Goal: Check status: Check status

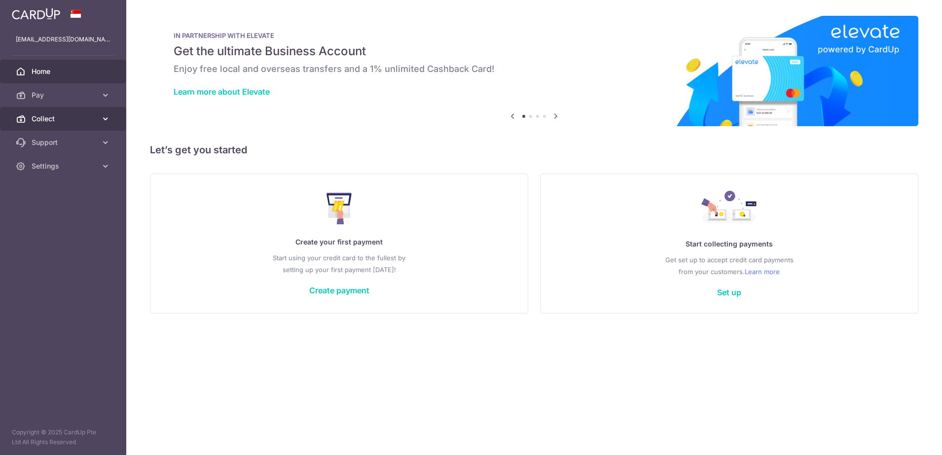
click at [49, 122] on span "Collect" at bounding box center [64, 119] width 65 height 10
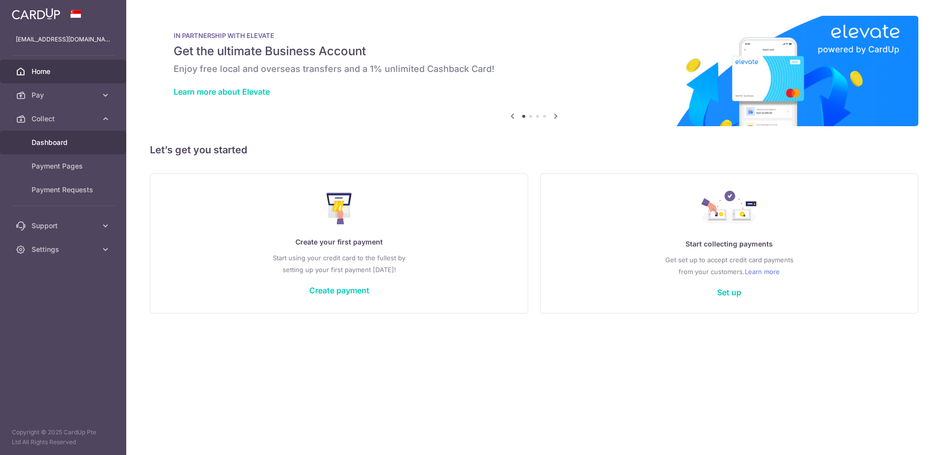
click at [52, 147] on span "Dashboard" at bounding box center [64, 143] width 65 height 10
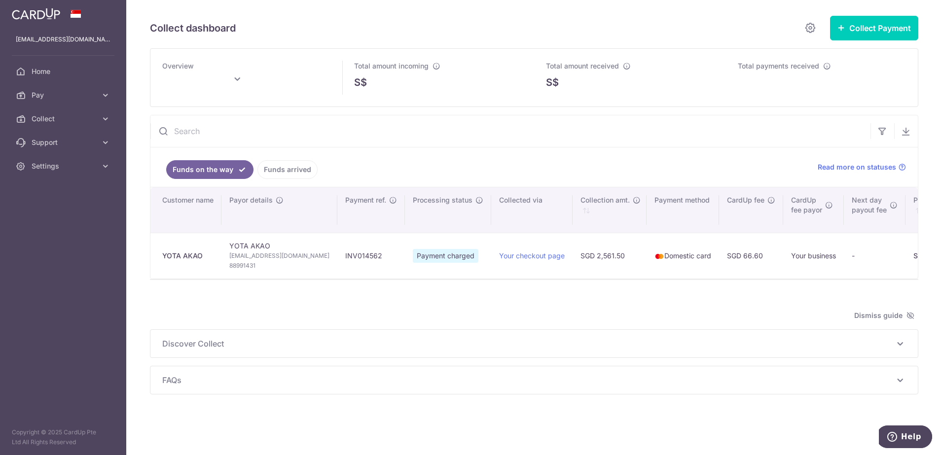
click at [284, 161] on link "Funds arrived" at bounding box center [288, 169] width 60 height 19
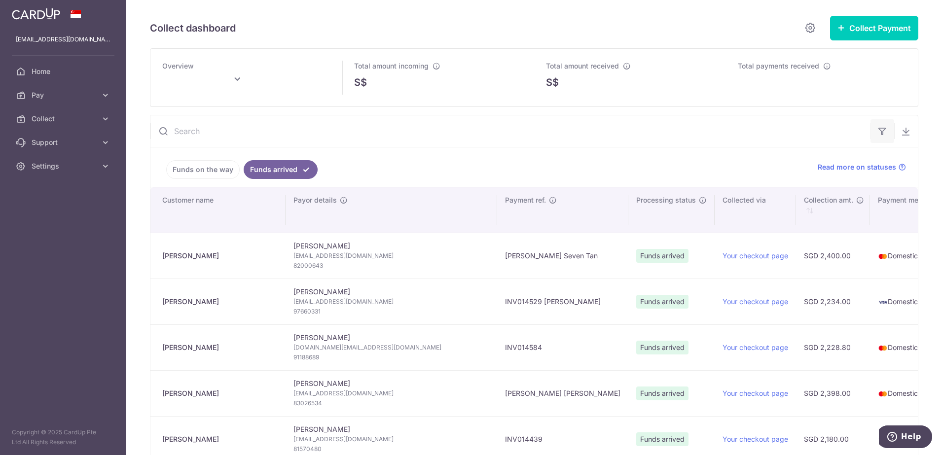
click at [871, 126] on button "button" at bounding box center [883, 131] width 24 height 24
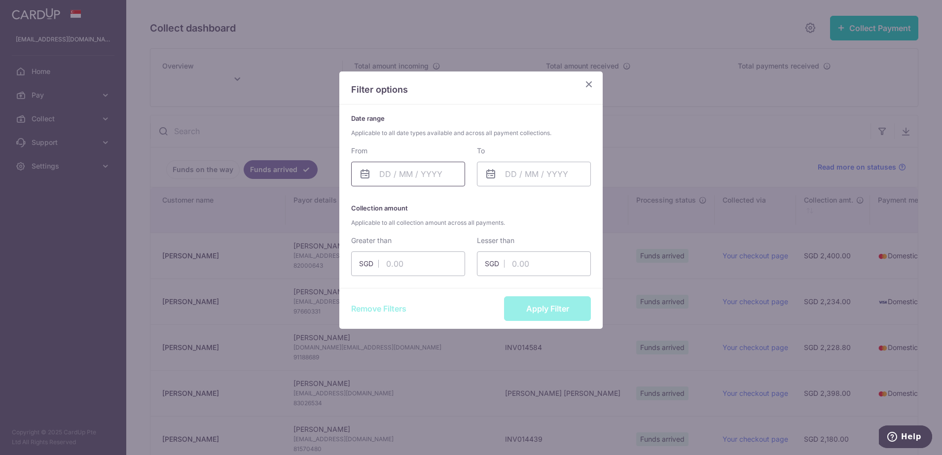
click at [389, 179] on input "text" at bounding box center [408, 174] width 114 height 25
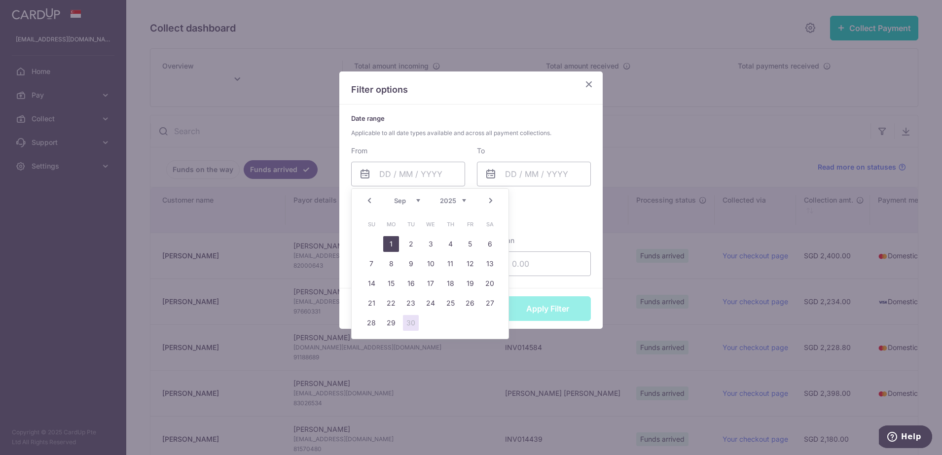
click at [386, 241] on link "1" at bounding box center [391, 244] width 16 height 16
type input "01/09/2025"
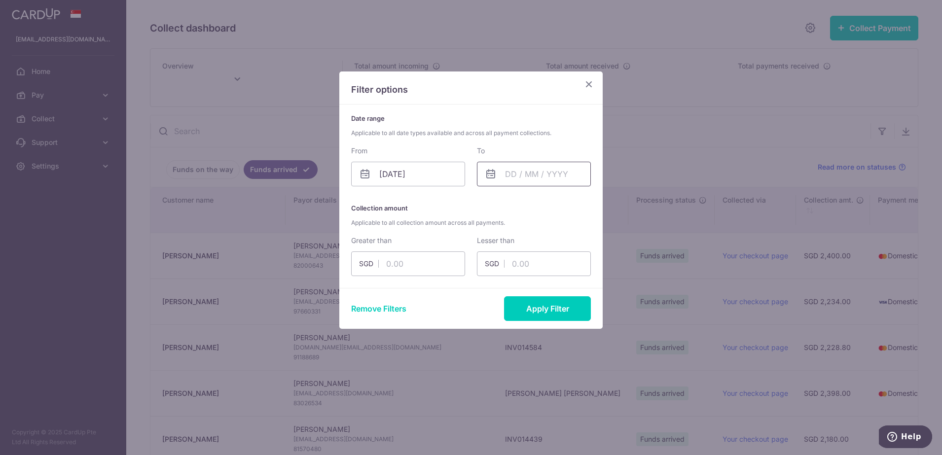
click at [528, 167] on input "text" at bounding box center [534, 174] width 114 height 25
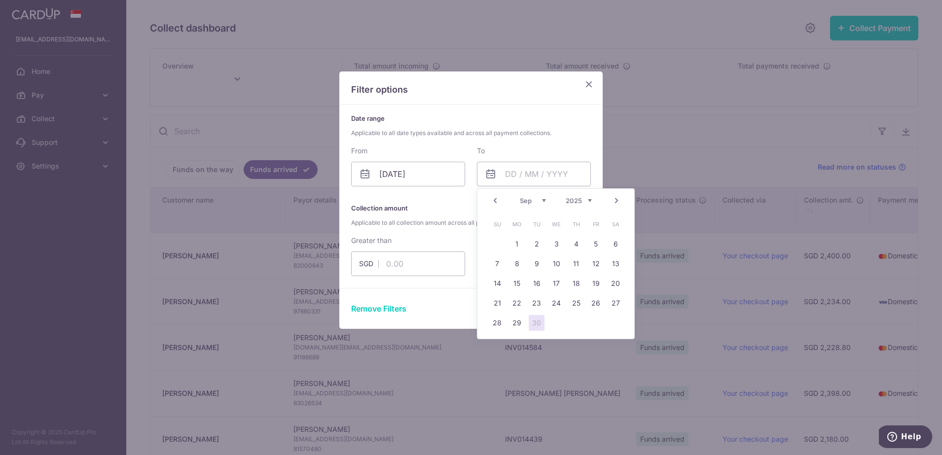
click at [539, 324] on link "30" at bounding box center [537, 323] width 16 height 16
type input "30/09/2025"
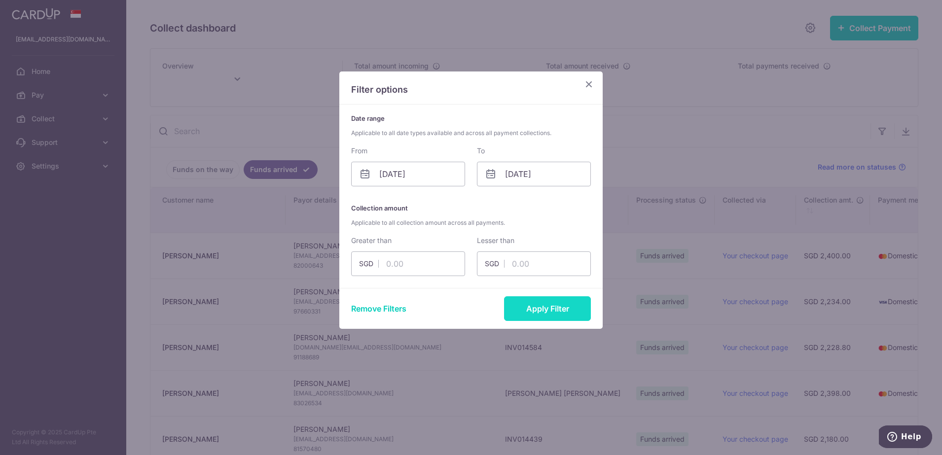
click at [528, 310] on button "Apply Filter" at bounding box center [547, 309] width 87 height 25
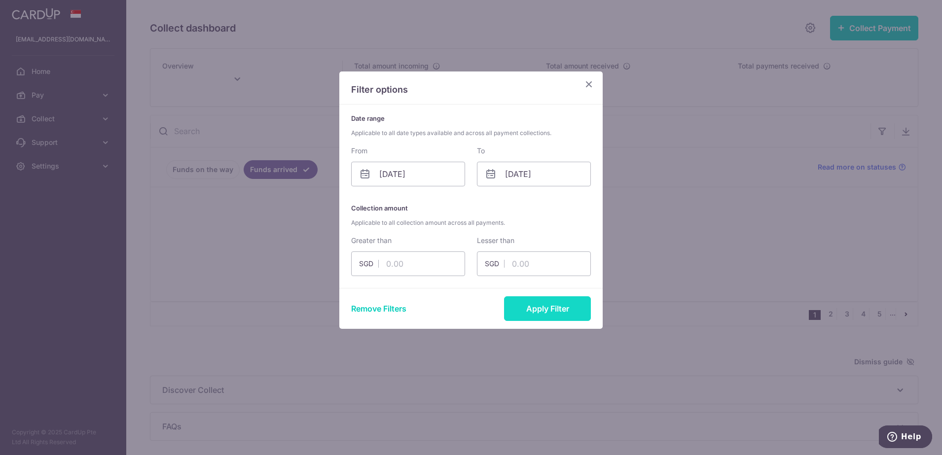
click at [545, 308] on button "Apply Filter" at bounding box center [547, 309] width 87 height 25
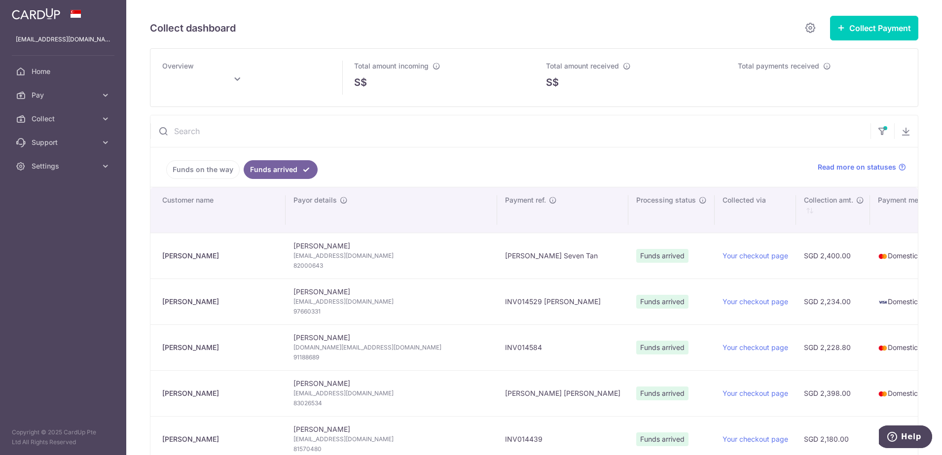
click at [545, 257] on button "Apply Filter" at bounding box center [547, 244] width 87 height 25
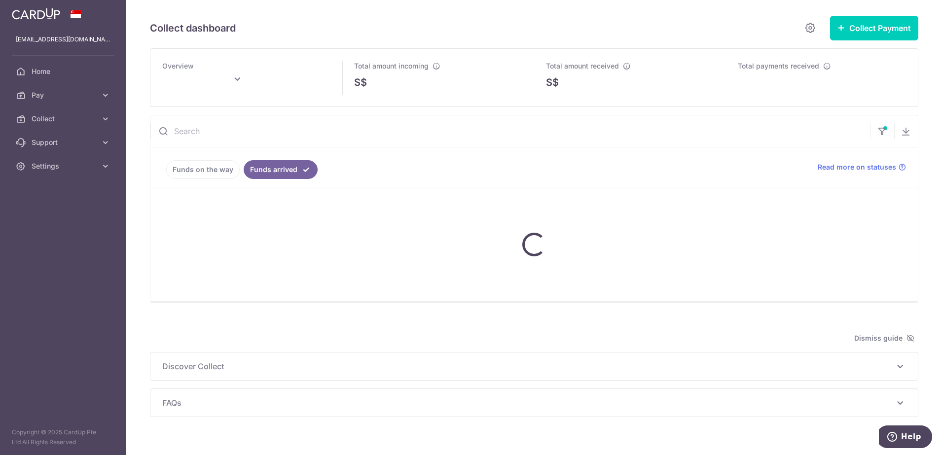
type input "September 2025"
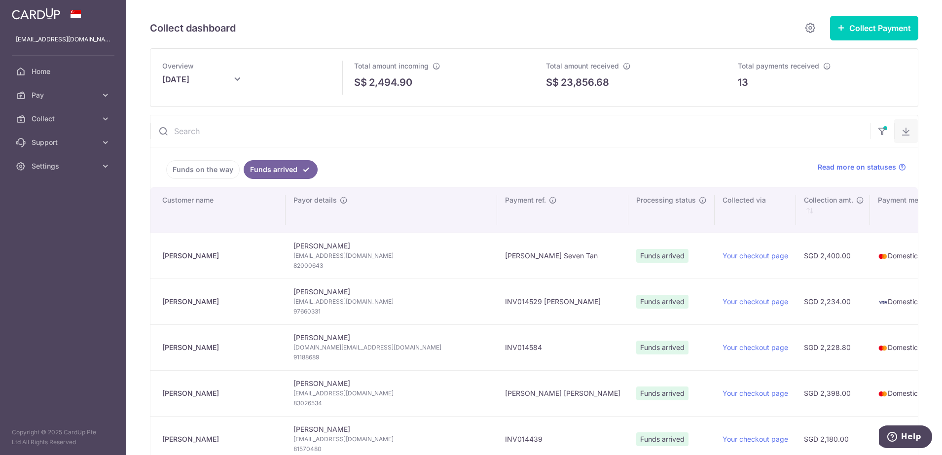
click at [901, 135] on icon "button" at bounding box center [906, 131] width 10 height 10
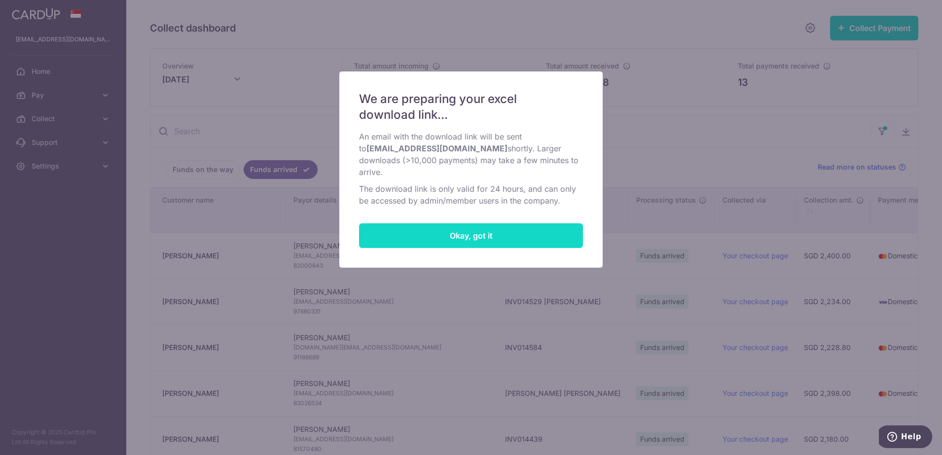
click at [472, 232] on button "Okay, got it" at bounding box center [471, 235] width 224 height 25
